Goal: Find contact information: Find contact information

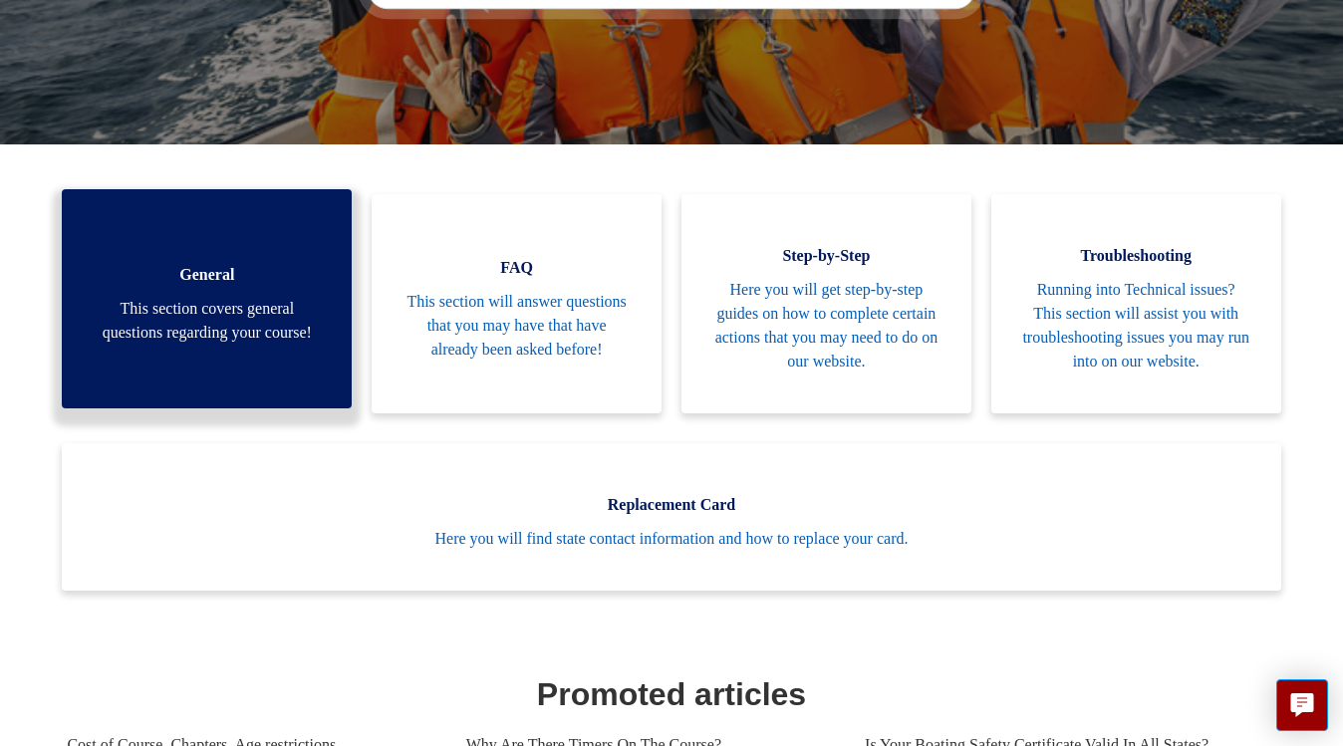
scroll to position [379, 0]
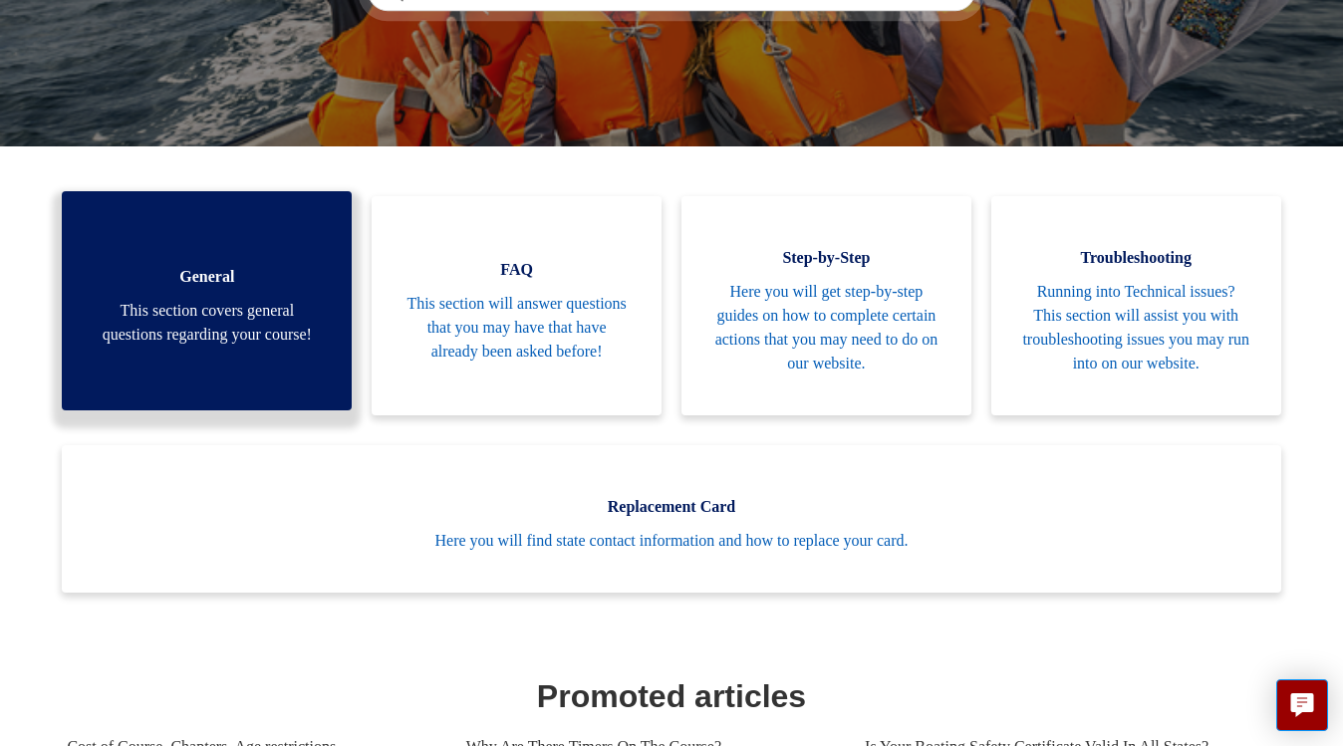
click at [210, 332] on span "This section covers general questions regarding your course!" at bounding box center [207, 323] width 230 height 48
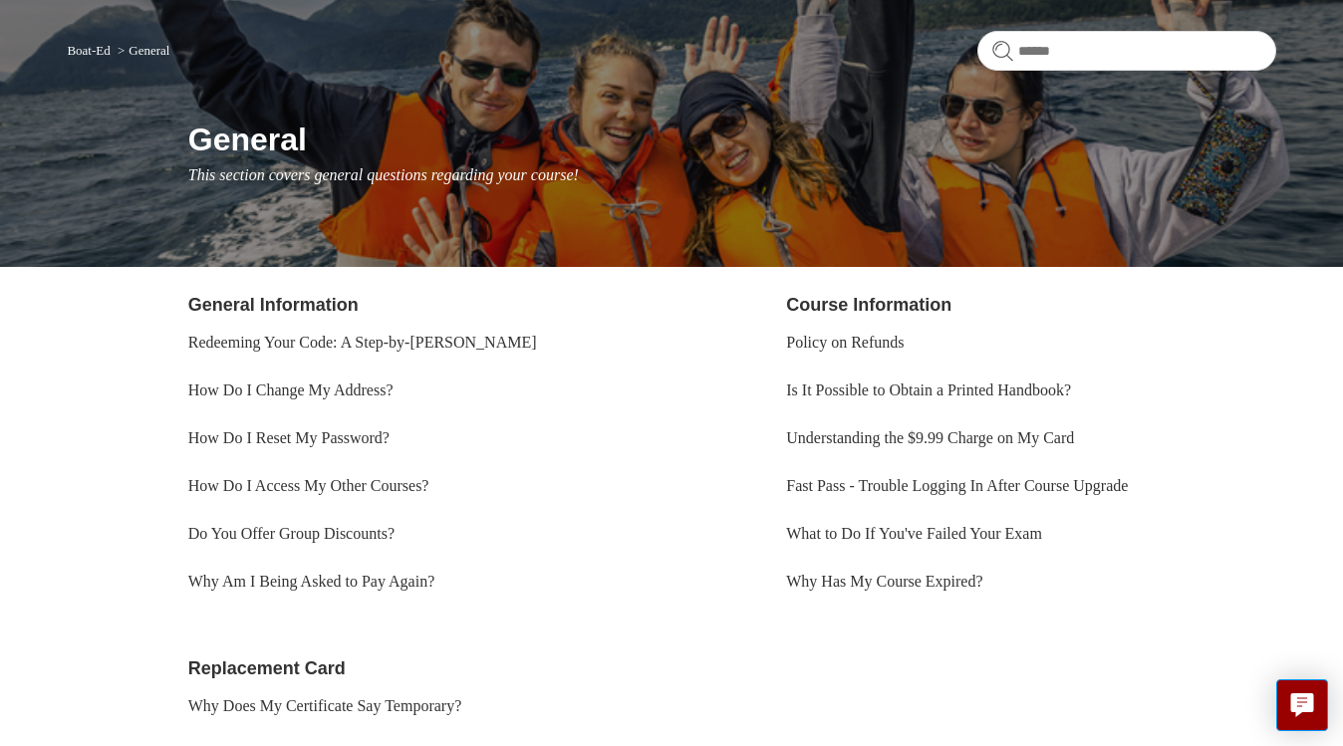
scroll to position [146, 0]
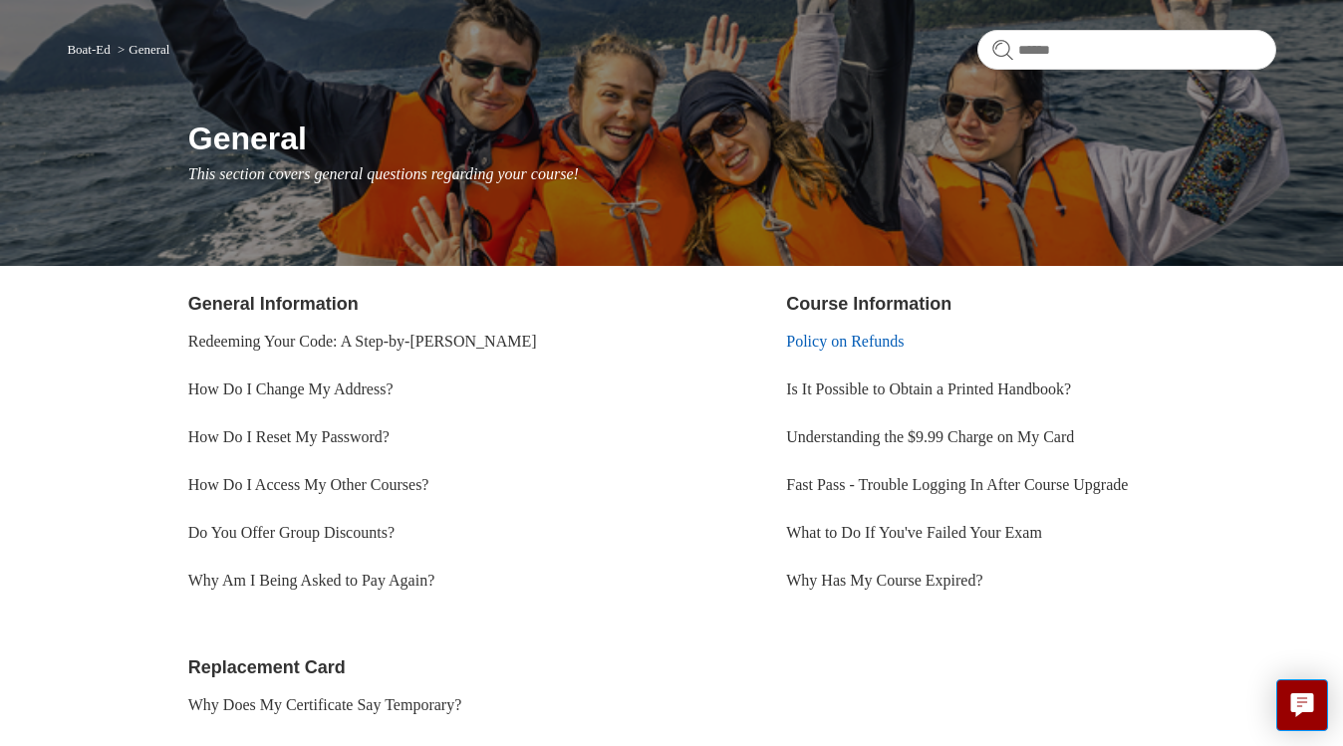
click at [807, 333] on link "Policy on Refunds" at bounding box center [845, 341] width 118 height 17
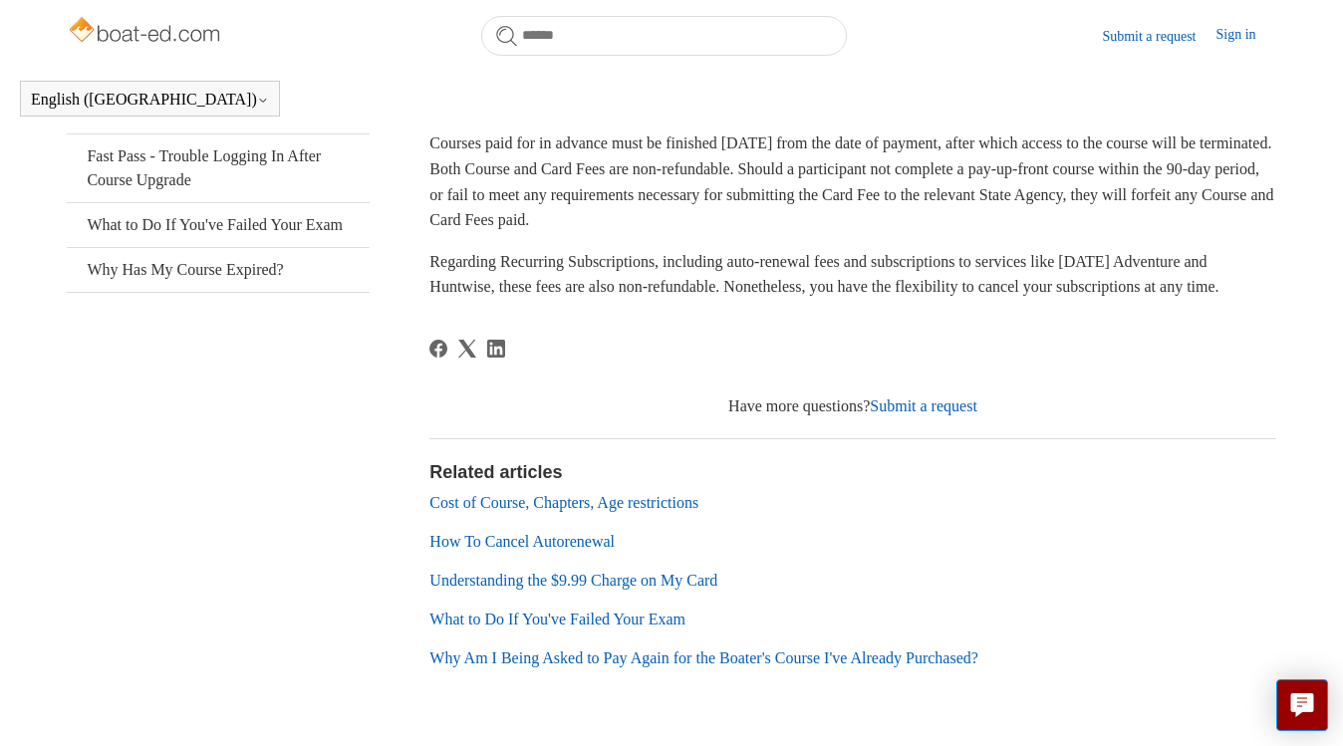
scroll to position [525, 0]
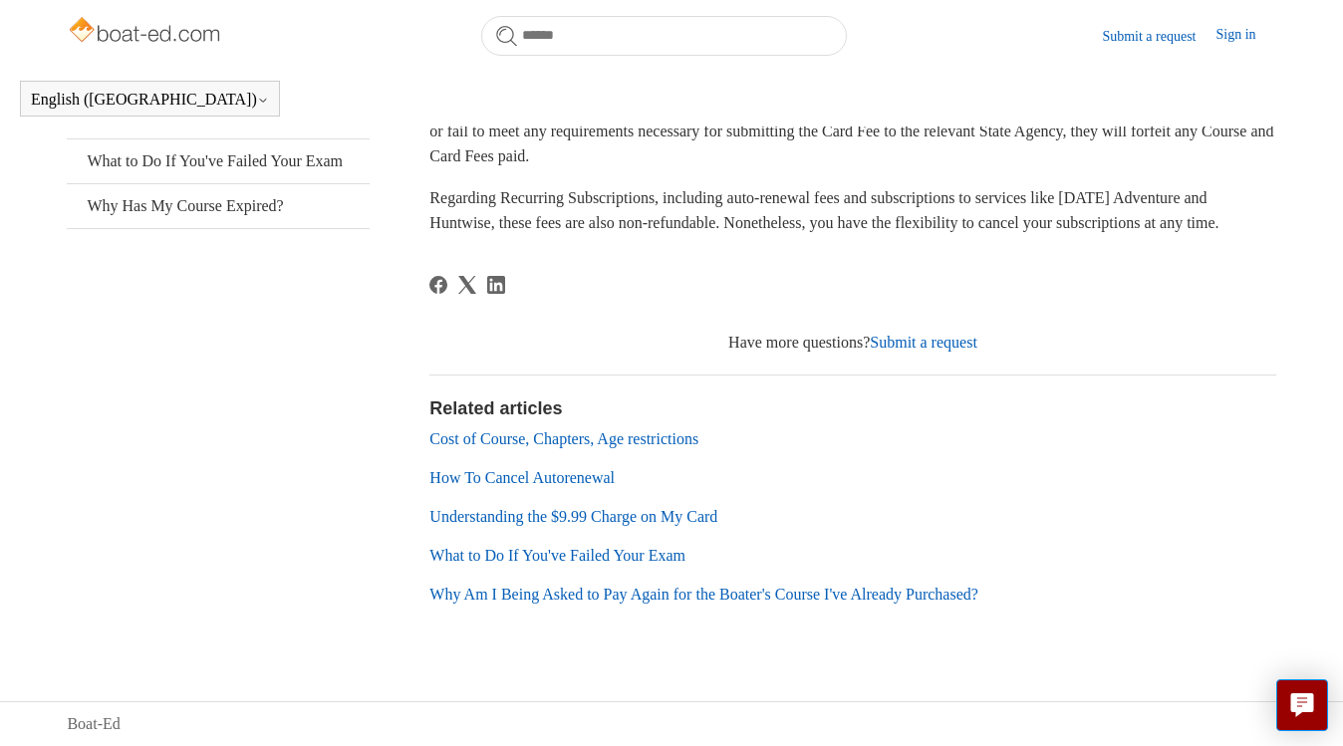
click at [912, 339] on link "Submit a request" at bounding box center [924, 342] width 108 height 17
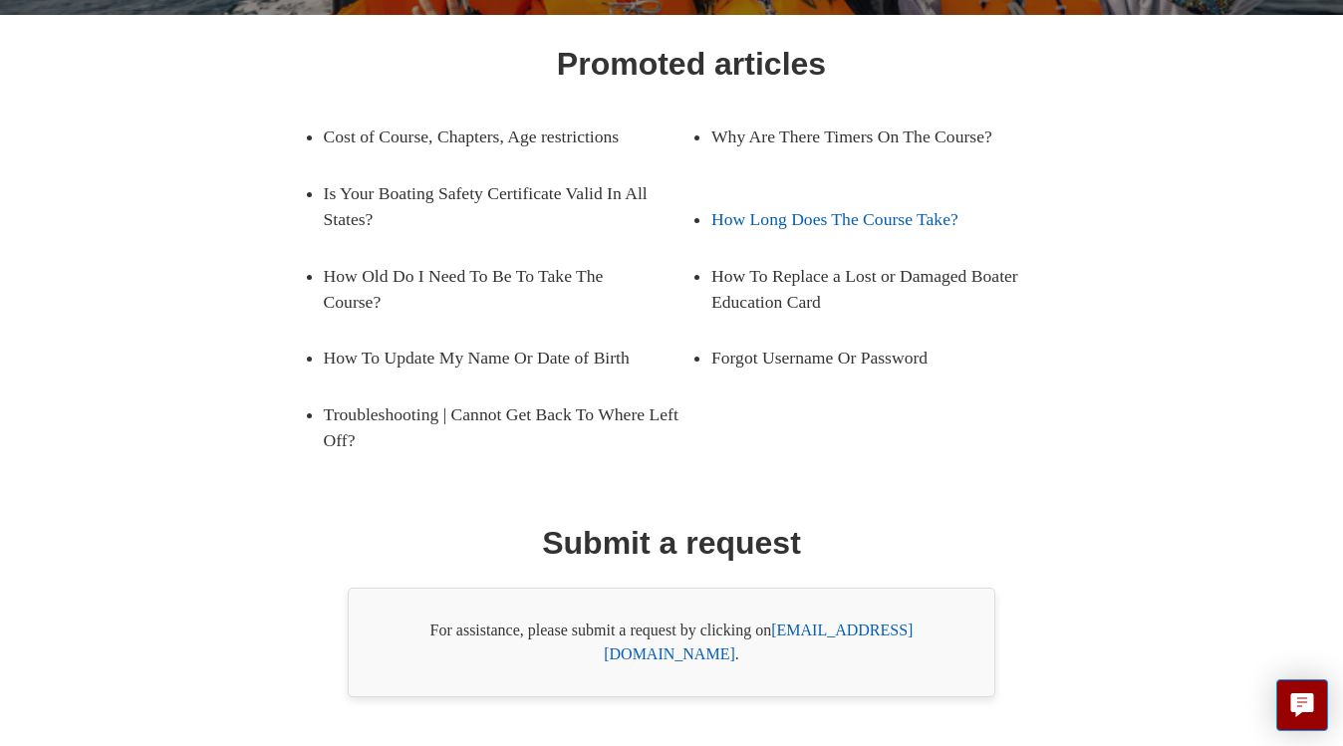
scroll to position [328, 0]
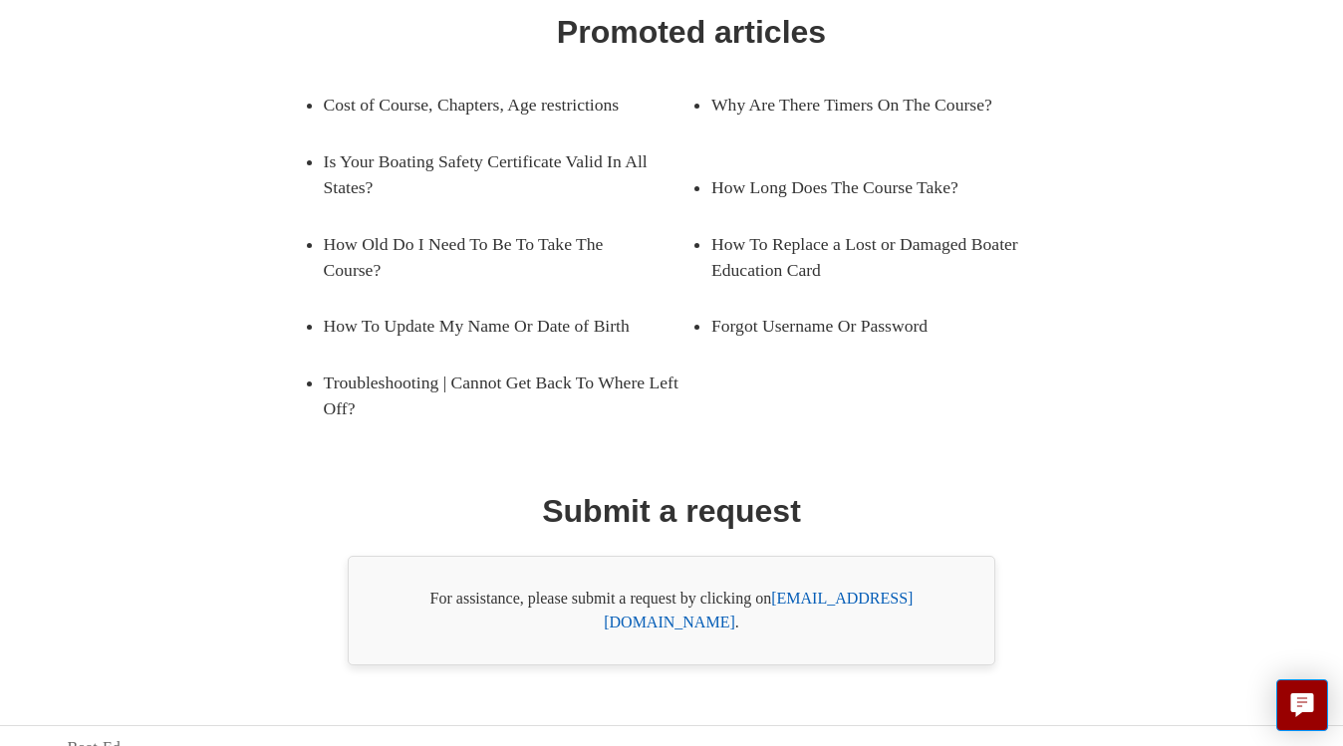
click at [820, 594] on link "[EMAIL_ADDRESS][DOMAIN_NAME]" at bounding box center [758, 610] width 309 height 41
